Goal: Check status

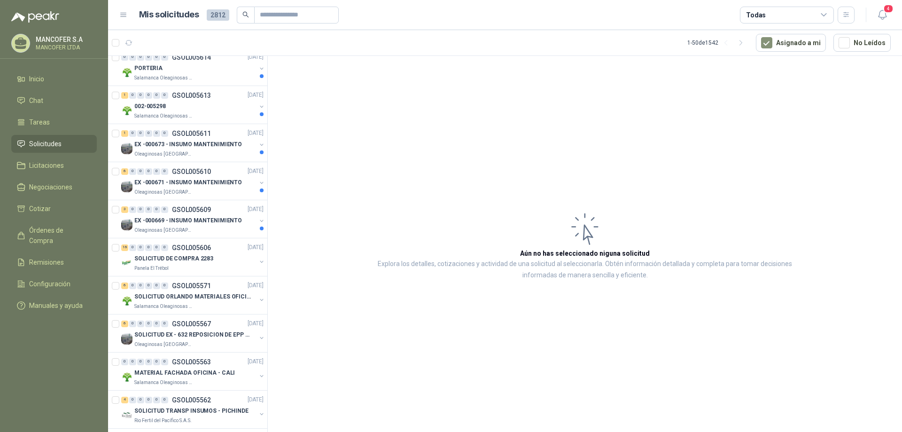
scroll to position [188, 0]
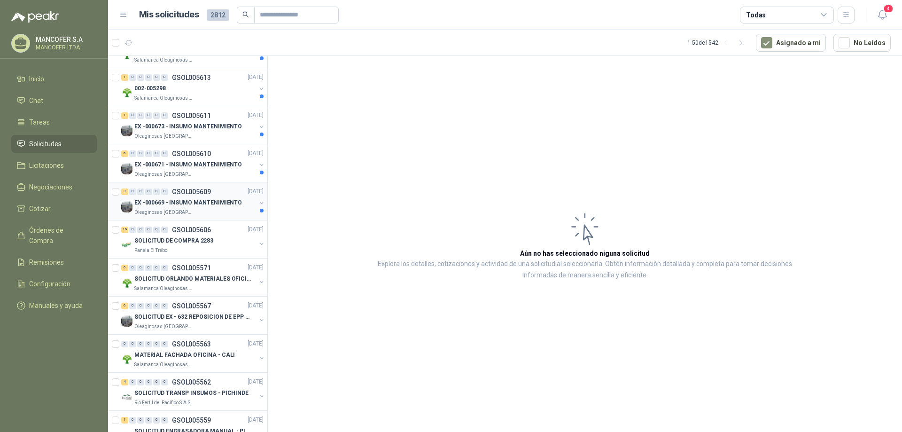
click at [164, 199] on p "EX -000669 - INSUMO MANTENIMIENTO" at bounding box center [188, 203] width 108 height 9
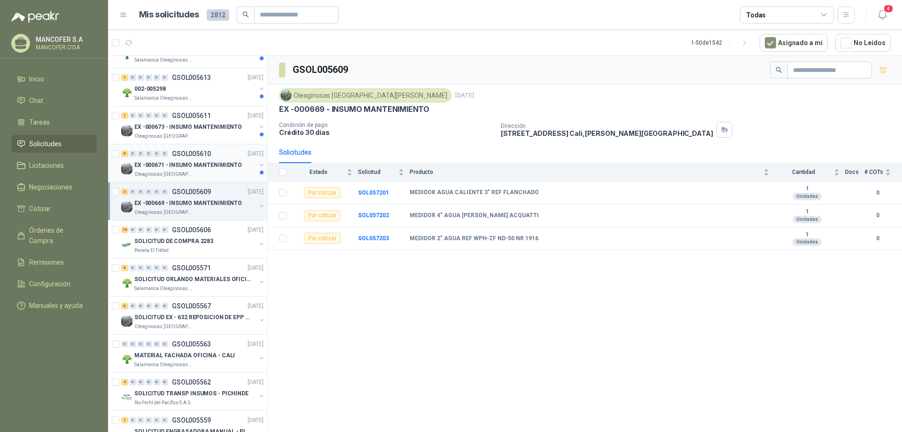
click at [212, 174] on div "Oleaginosas [GEOGRAPHIC_DATA][PERSON_NAME]" at bounding box center [195, 175] width 122 height 8
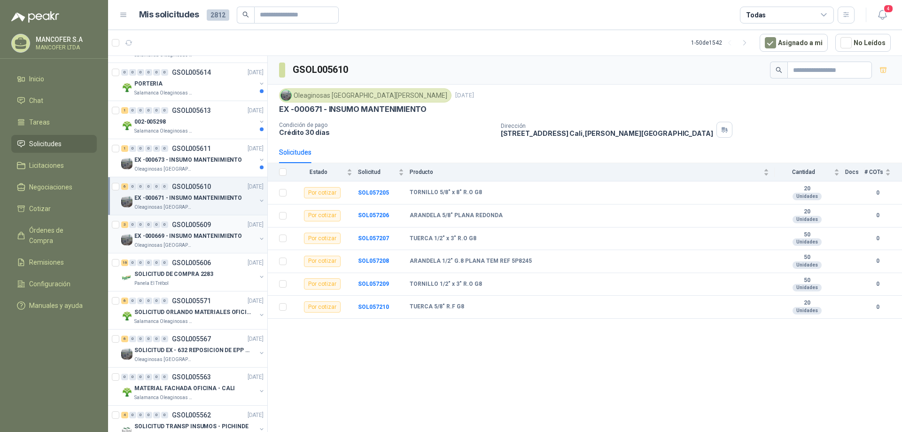
scroll to position [141, 0]
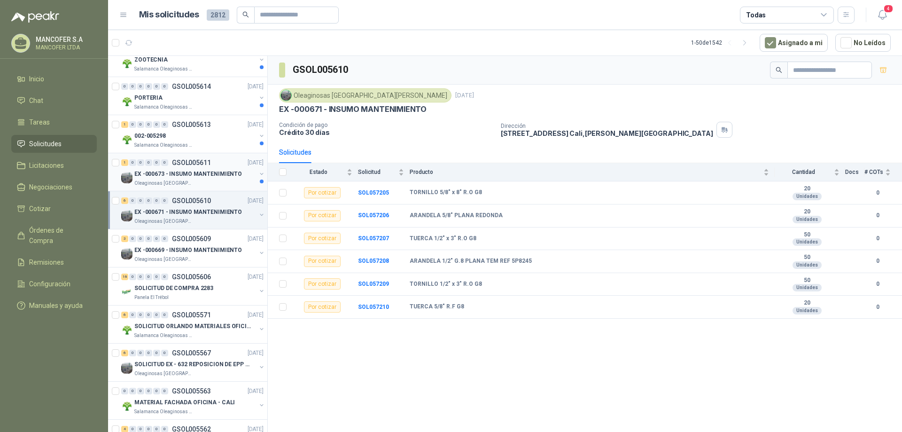
click at [195, 177] on p "EX -000673 - INSUMO MANTENIMIENTO" at bounding box center [188, 174] width 108 height 9
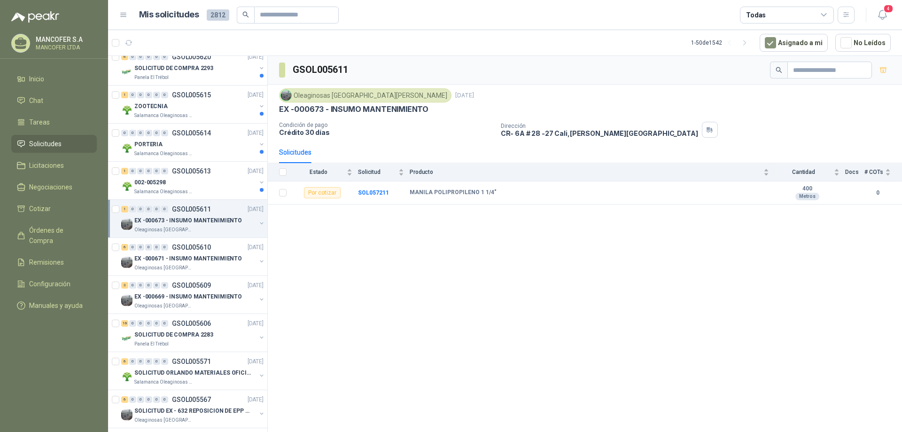
scroll to position [94, 0]
click at [195, 177] on div "002-005298" at bounding box center [195, 182] width 122 height 11
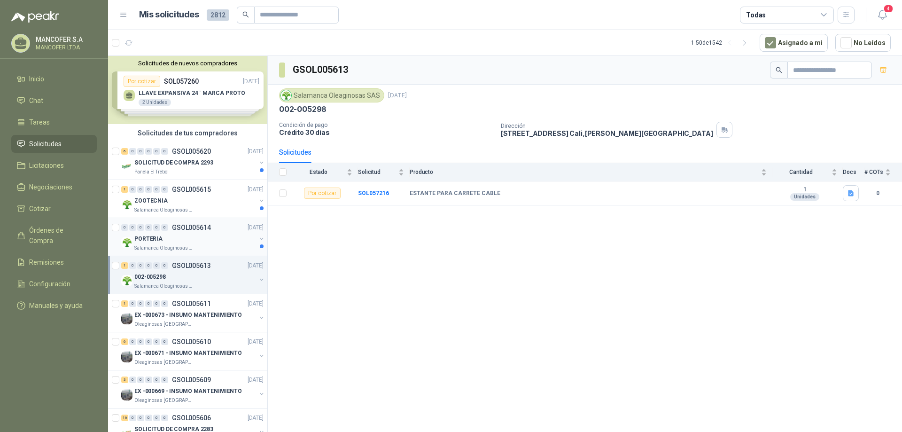
click at [206, 238] on div "PORTERIA" at bounding box center [195, 238] width 122 height 11
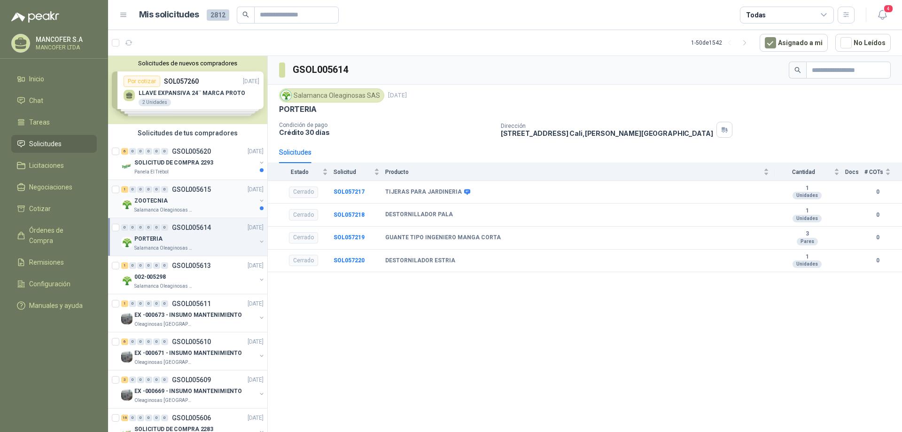
click at [203, 207] on div "Salamanca Oleaginosas SAS" at bounding box center [195, 210] width 122 height 8
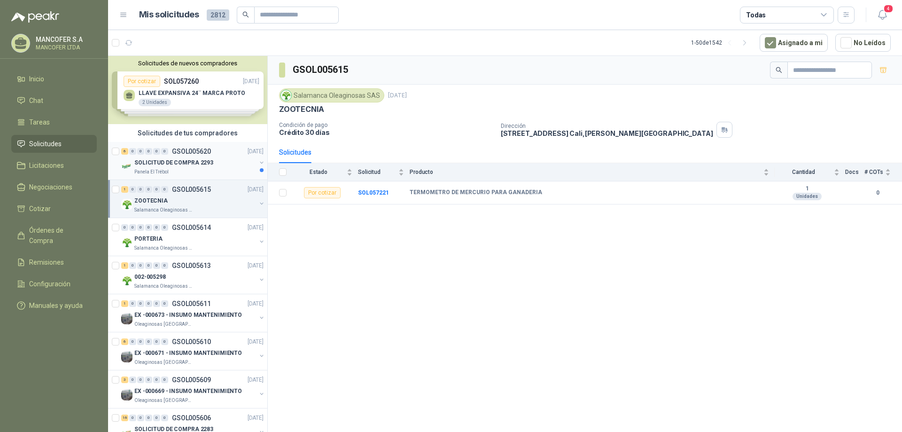
click at [215, 179] on div "6 0 0 0 0 0 GSOL005620 [DATE] SOLICITUD DE COMPRA 2293 Panela El Trébol" at bounding box center [187, 161] width 159 height 38
click at [219, 173] on div "Panela El Trébol" at bounding box center [195, 172] width 122 height 8
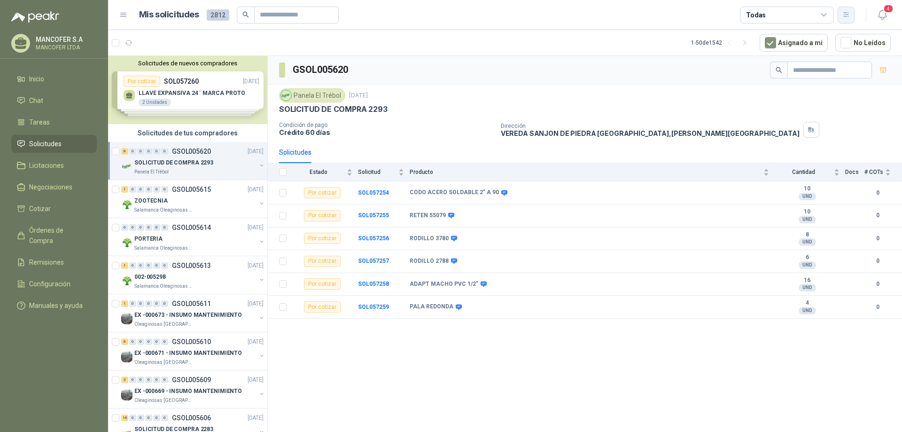
click at [852, 19] on button "button" at bounding box center [846, 15] width 17 height 17
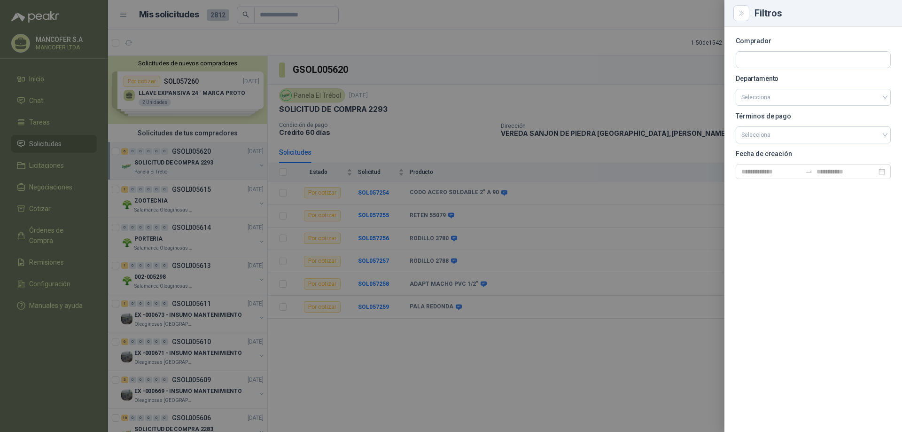
click at [612, 62] on div at bounding box center [451, 216] width 902 height 432
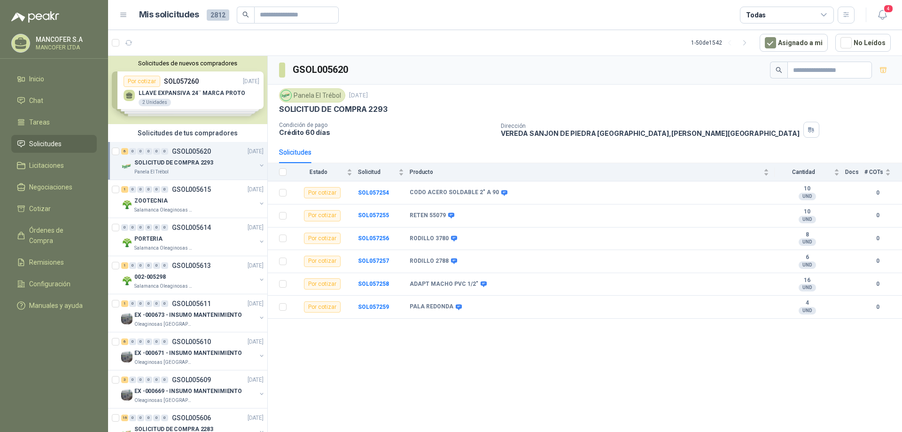
drag, startPoint x: 242, startPoint y: 1, endPoint x: 640, endPoint y: 76, distance: 405.4
click at [640, 76] on div "GSOL005620" at bounding box center [585, 70] width 634 height 29
click at [61, 40] on p "MANCOFER S.A" at bounding box center [65, 39] width 59 height 7
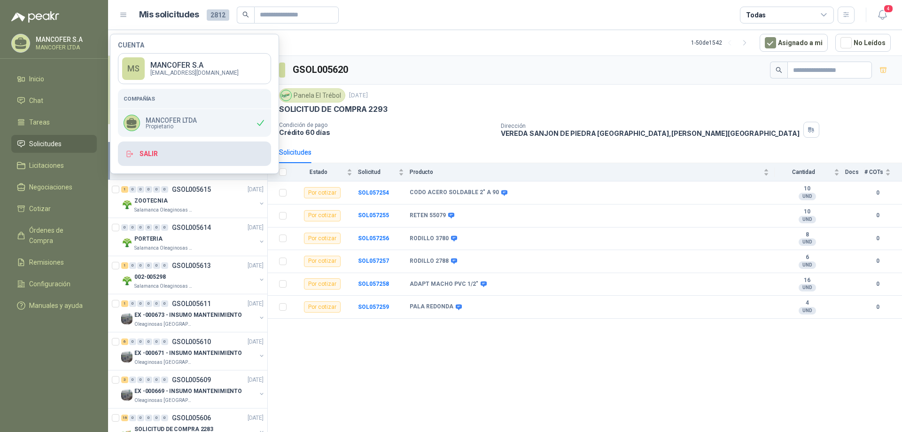
click at [154, 160] on button "Salir" at bounding box center [194, 153] width 153 height 24
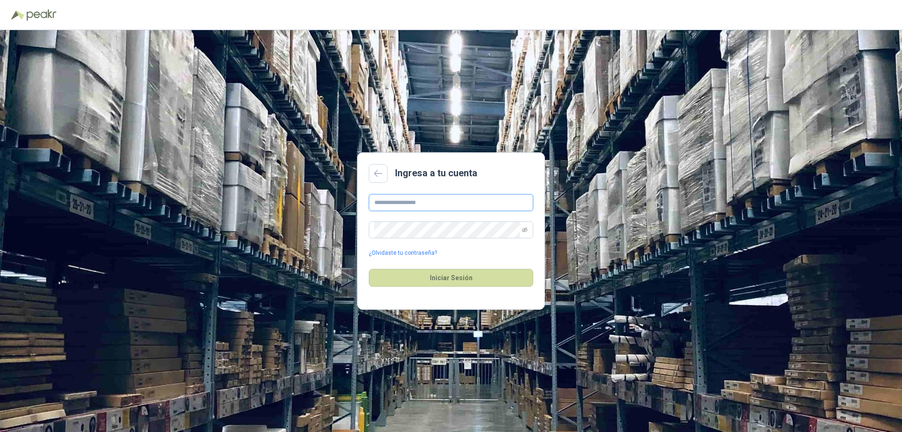
type input "**********"
